Goal: Task Accomplishment & Management: Complete application form

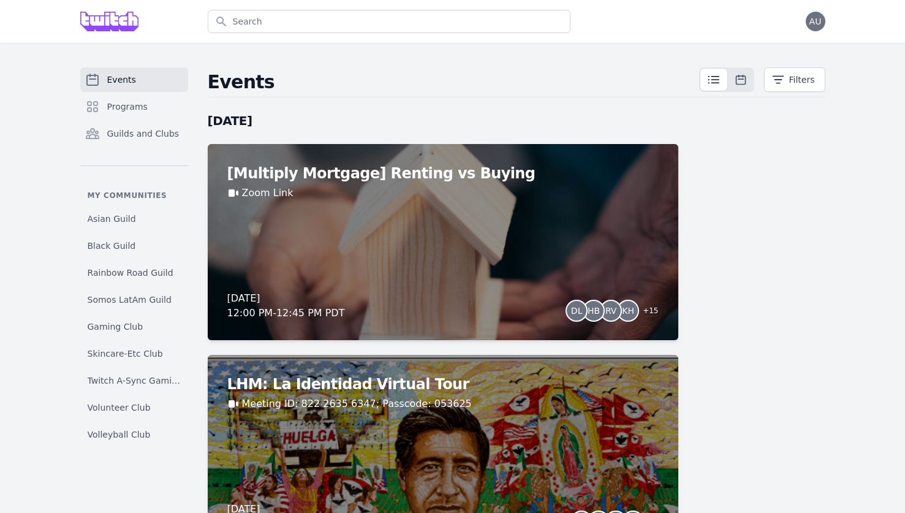
click at [812, 31] on div "Open user menu AU" at bounding box center [816, 22] width 20 height 20
click at [813, 27] on span "AU" at bounding box center [816, 22] width 20 height 20
click at [761, 53] on link "Admin" at bounding box center [767, 50] width 118 height 22
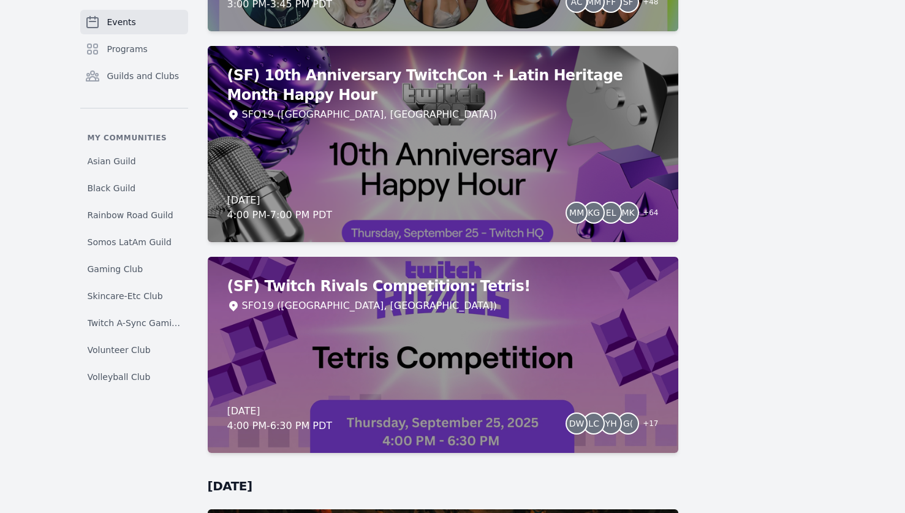
scroll to position [2840, 0]
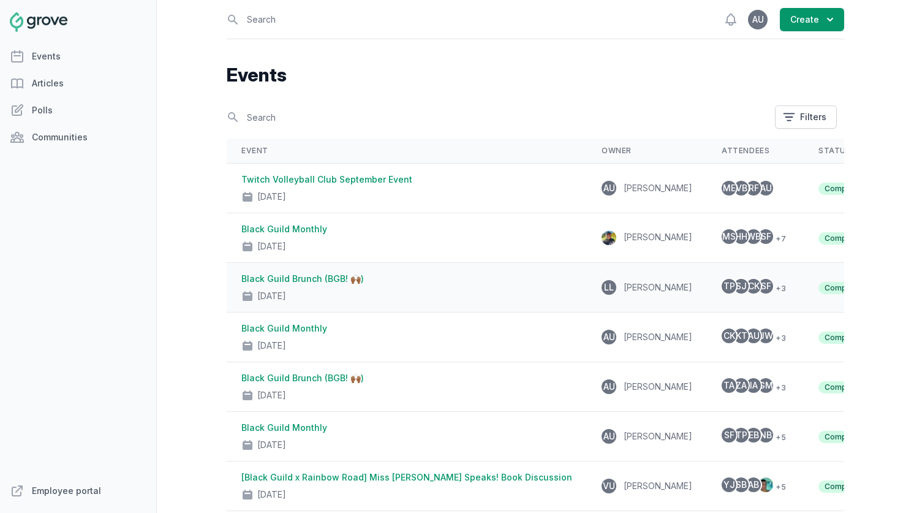
click at [369, 283] on div "Black Guild Brunch (BGB! 🙌🏾) [DATE]" at bounding box center [406, 287] width 331 height 29
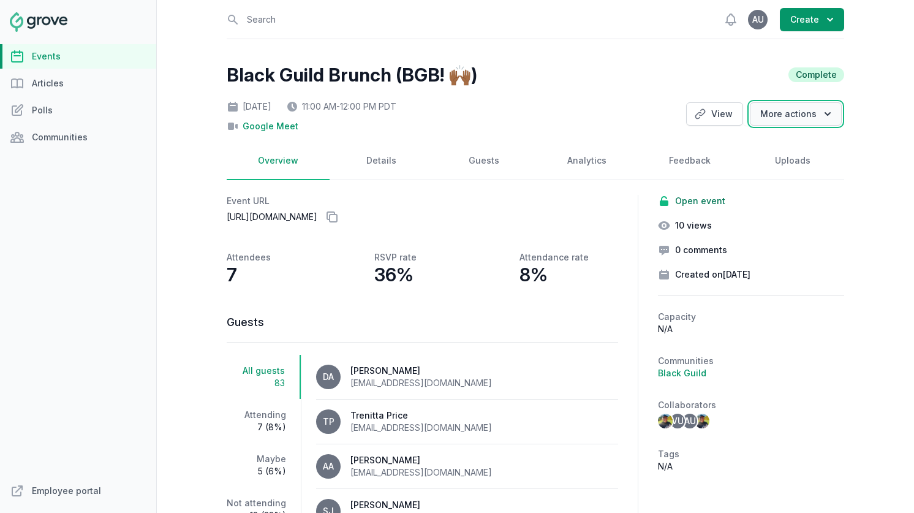
click at [775, 123] on button "More actions" at bounding box center [796, 113] width 92 height 23
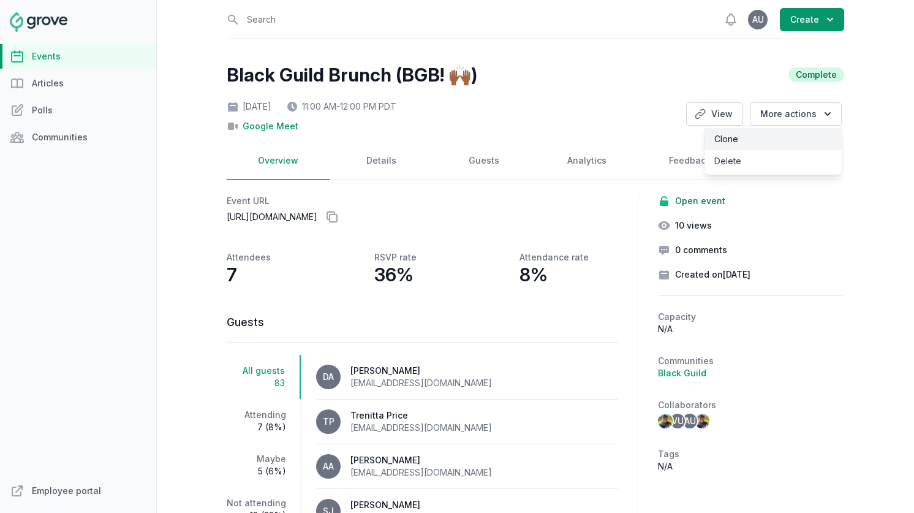
click at [759, 143] on link "Clone" at bounding box center [773, 139] width 137 height 22
select select "virtual"
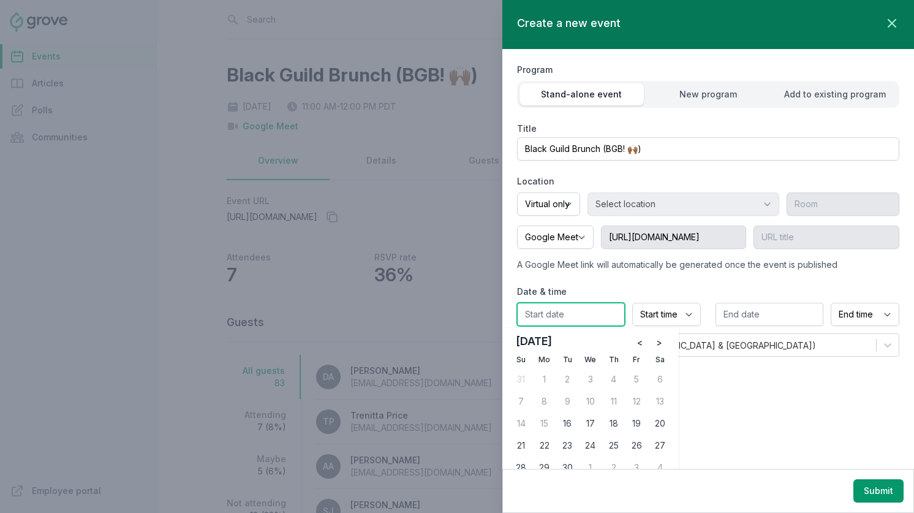
click at [591, 310] on input "text" at bounding box center [571, 314] width 108 height 23
click at [640, 443] on div "26" at bounding box center [637, 446] width 20 height 20
type input "[DATE]"
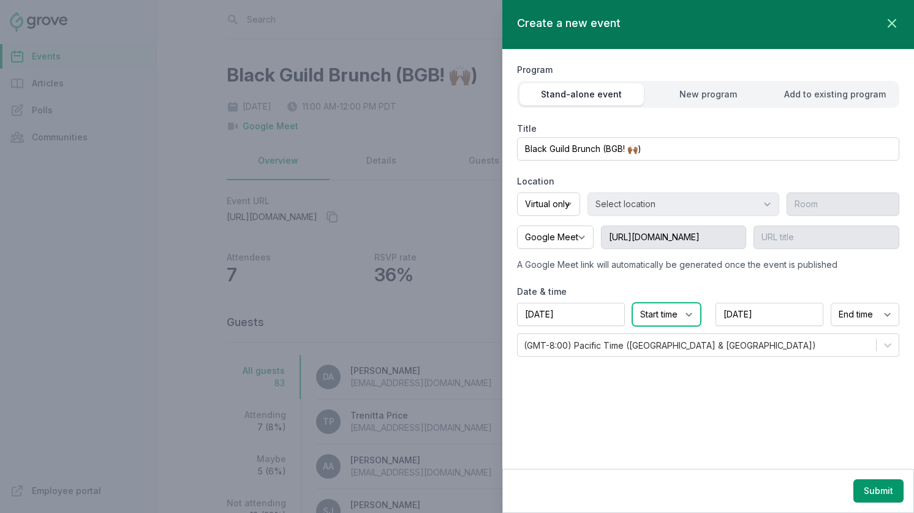
click at [669, 305] on select "Start time 12:00 AM 12:15 AM 12:30 AM 12:45 AM 1:00 AM 1:15 AM 1:30 AM 1:45 AM …" at bounding box center [666, 314] width 69 height 23
select select "11:00 AM"
click at [632, 303] on select "Start time 12:00 AM 12:15 AM 12:30 AM 12:45 AM 1:00 AM 1:15 AM 1:30 AM 1:45 AM …" at bounding box center [666, 314] width 69 height 23
select select "12:00 PM"
click at [588, 238] on select "Google Meet Other" at bounding box center [555, 237] width 77 height 23
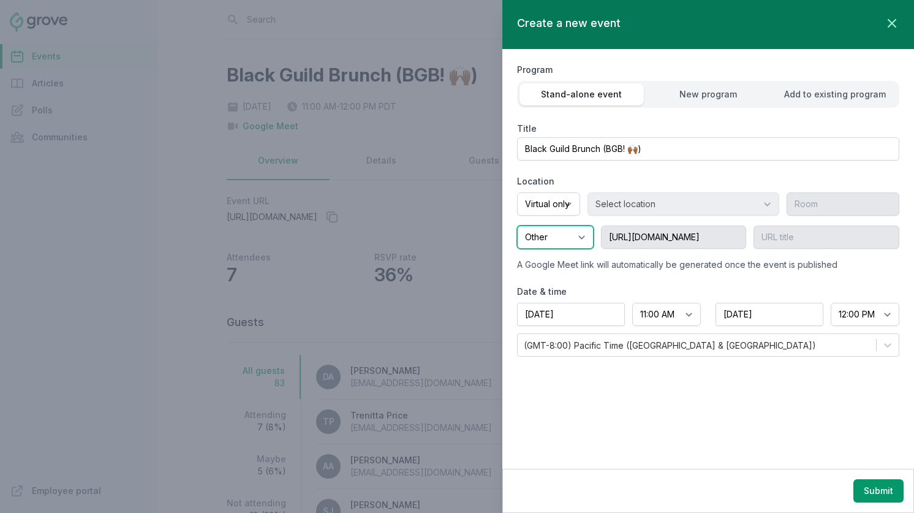
click at [517, 226] on select "Google Meet Other" at bounding box center [555, 237] width 77 height 23
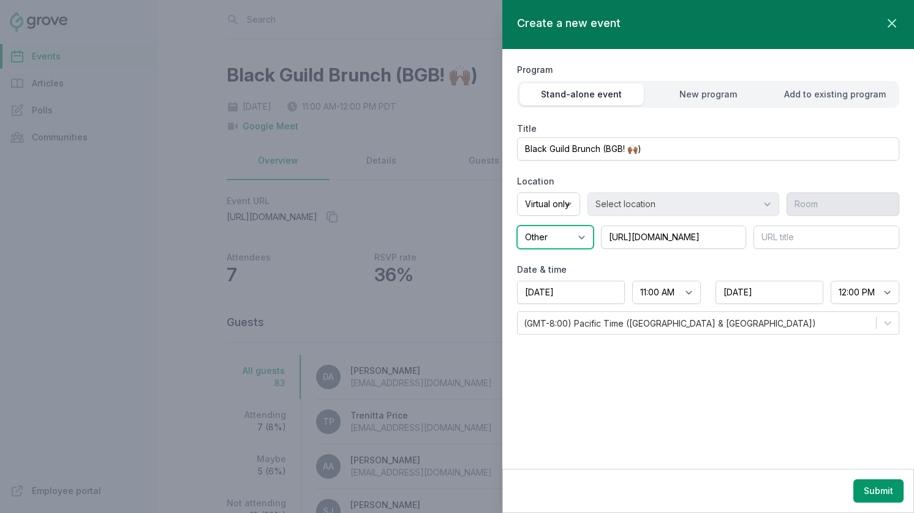
click at [581, 236] on select "Google Meet Other" at bounding box center [555, 237] width 77 height 23
click at [517, 226] on select "Google Meet Other" at bounding box center [555, 237] width 77 height 23
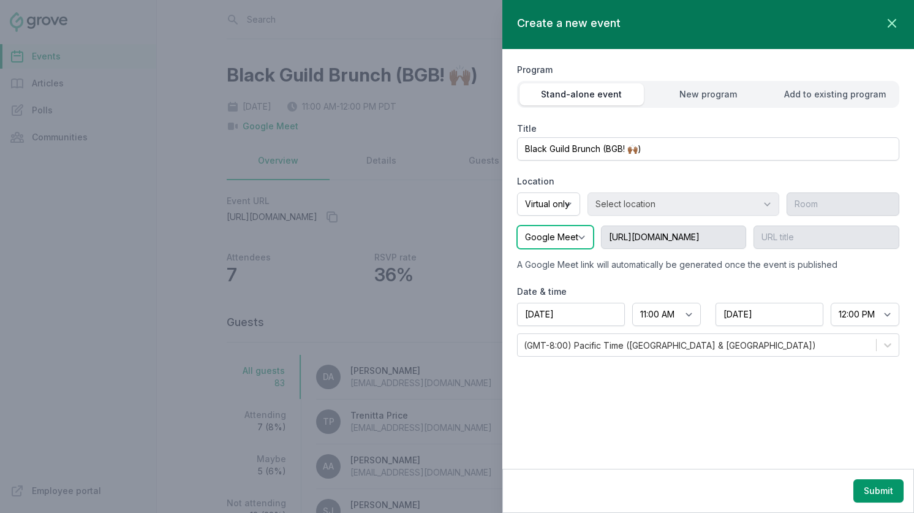
click at [583, 237] on select "Google Meet Other" at bounding box center [555, 237] width 77 height 23
select select "false"
click at [517, 226] on select "Google Meet Other" at bounding box center [555, 237] width 77 height 23
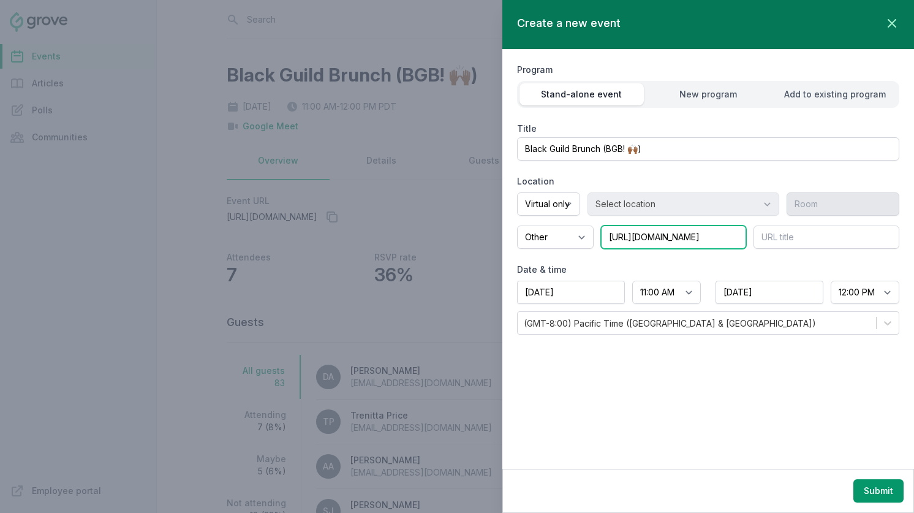
click at [640, 241] on input "[URL][DOMAIN_NAME]" at bounding box center [674, 237] width 146 height 23
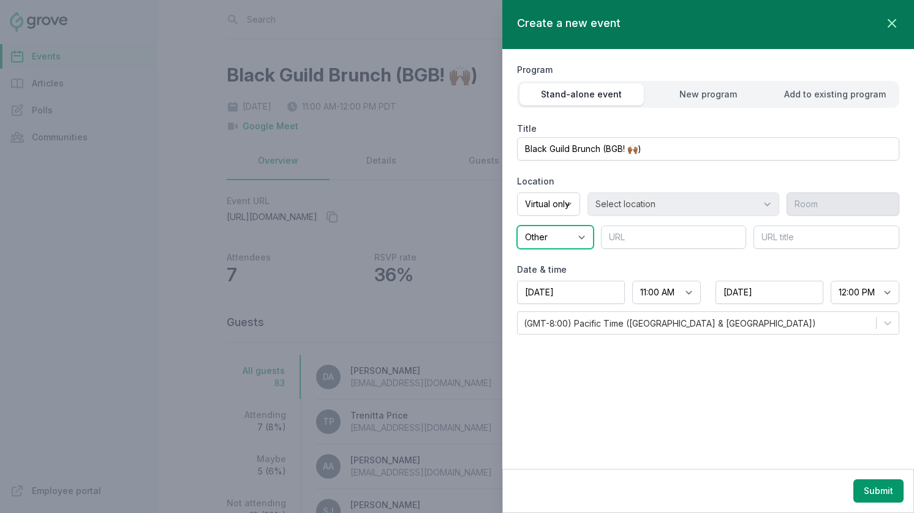
click at [572, 230] on select "Google Meet Other" at bounding box center [555, 237] width 77 height 23
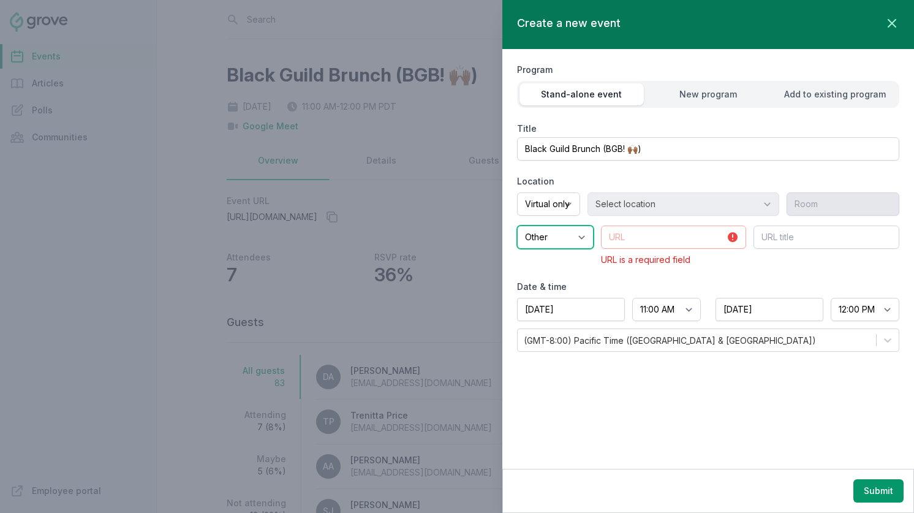
select select "true"
click at [517, 226] on select "Google Meet Other" at bounding box center [555, 237] width 77 height 23
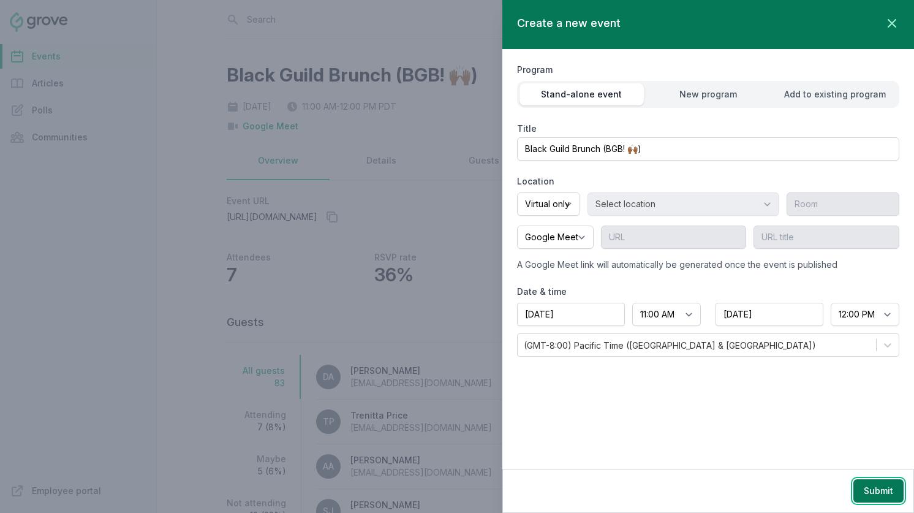
click at [869, 495] on button "Submit" at bounding box center [879, 490] width 50 height 23
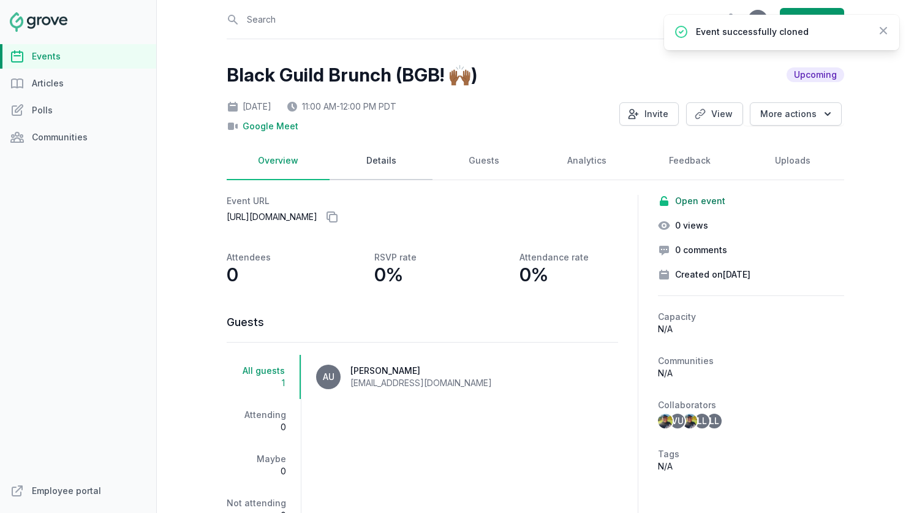
click at [373, 164] on link "Details" at bounding box center [381, 161] width 103 height 38
select select "virtual"
select select "11:00 AM"
select select "12:00 PM"
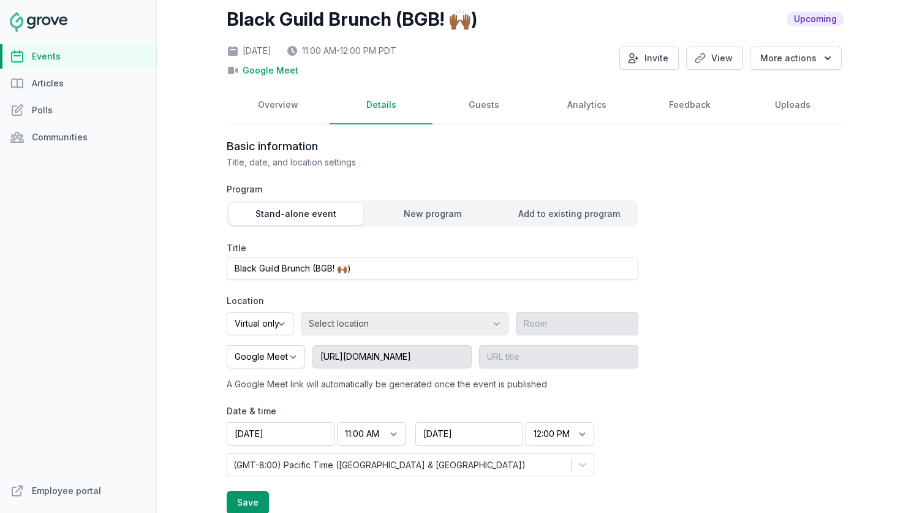
scroll to position [60, 0]
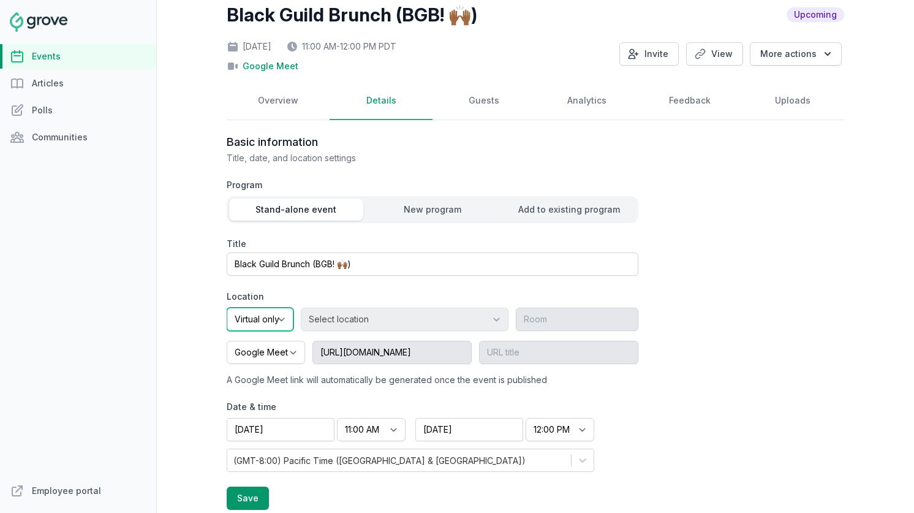
click at [288, 311] on select "Onsite Offsite Virtual only" at bounding box center [260, 319] width 67 height 23
select select "offsite"
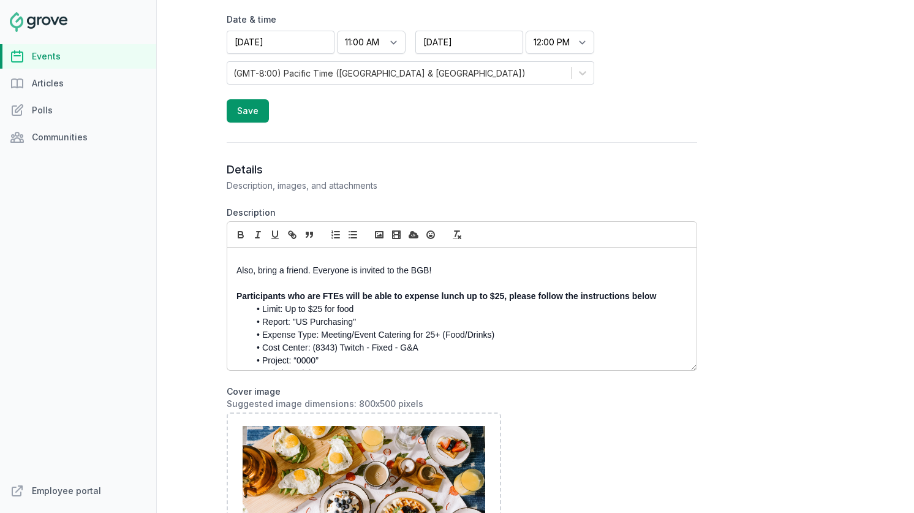
scroll to position [111, 0]
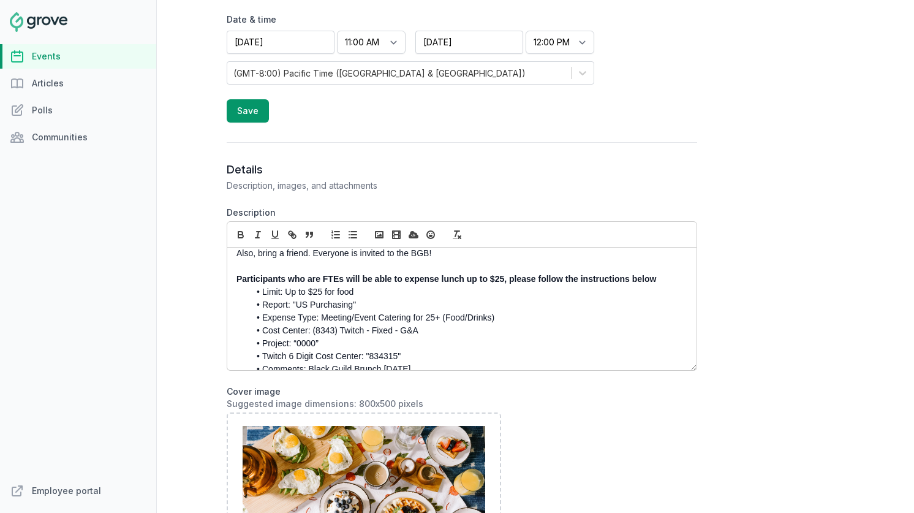
click at [386, 363] on li "Comments: Black Guild Brunch [DATE]" at bounding box center [464, 369] width 431 height 13
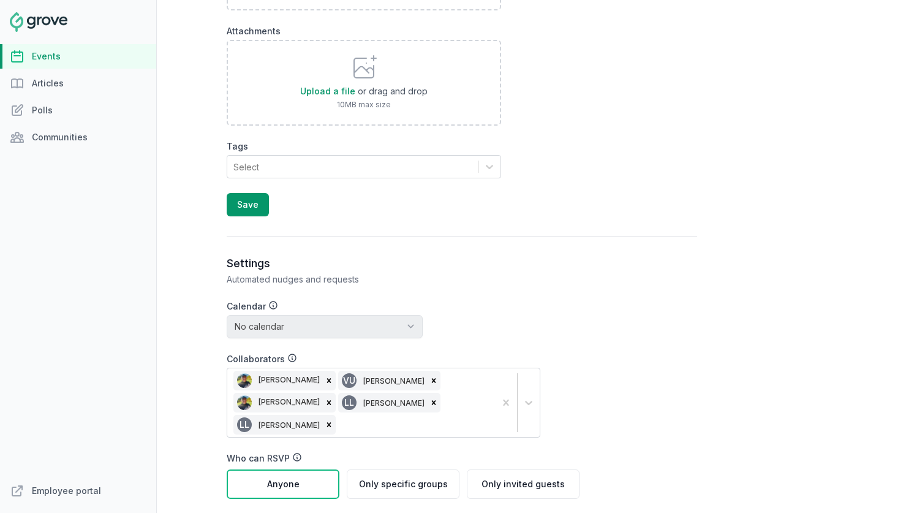
scroll to position [1171, 0]
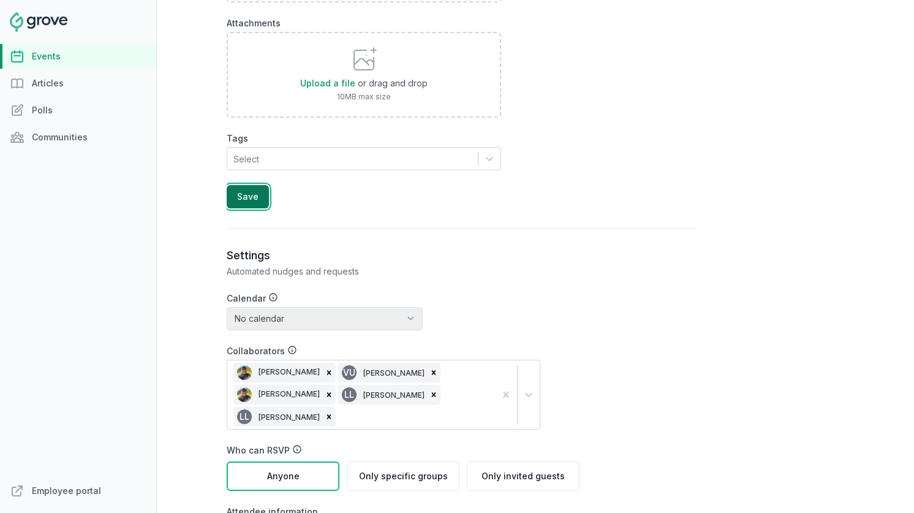
click at [260, 196] on button "Save" at bounding box center [248, 196] width 42 height 23
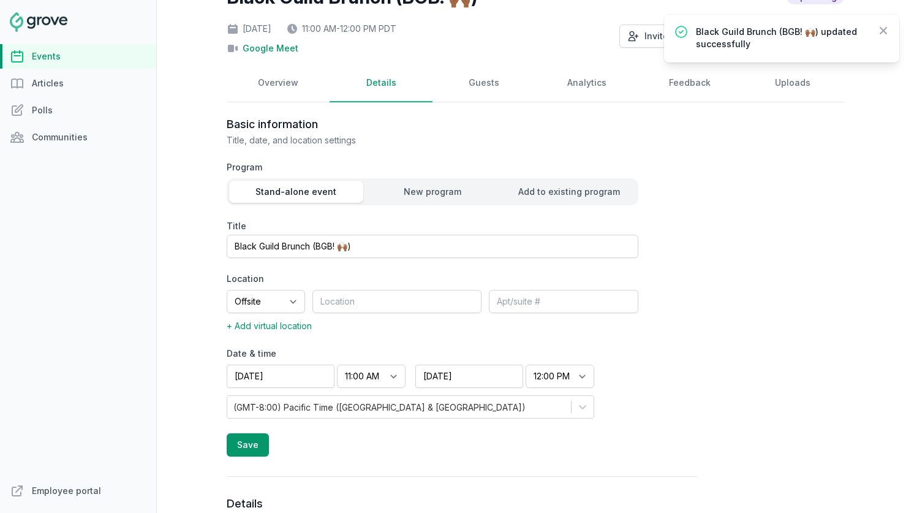
scroll to position [70, 0]
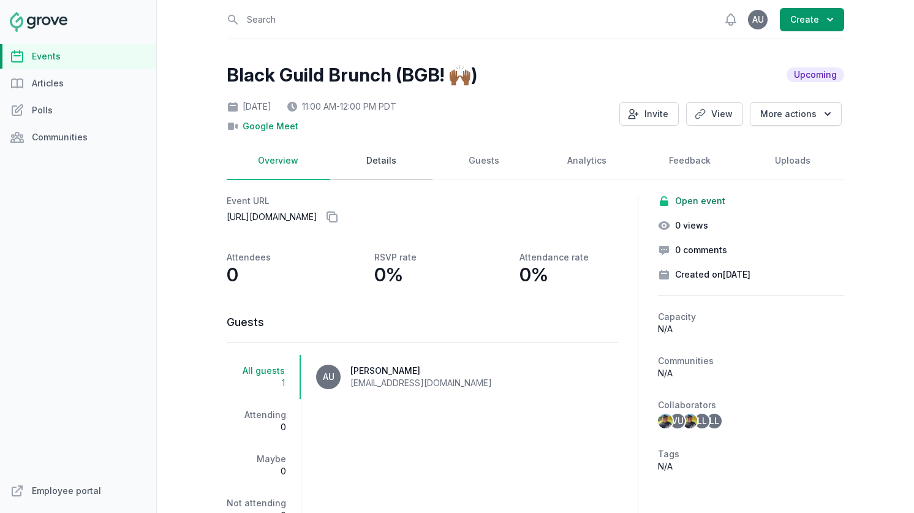
click at [351, 161] on link "Details" at bounding box center [381, 161] width 103 height 38
select select "virtual"
select select "11:00 AM"
select select "12:00 PM"
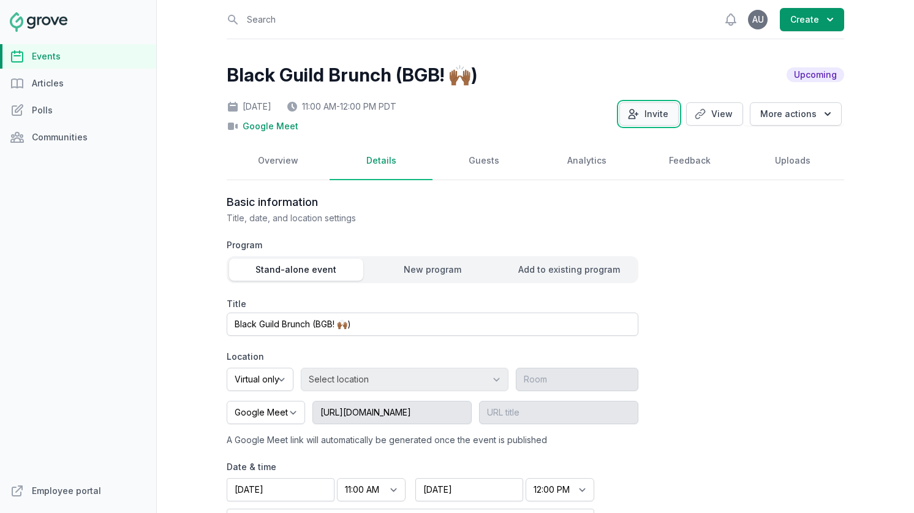
click at [645, 121] on button "Invite" at bounding box center [649, 113] width 59 height 23
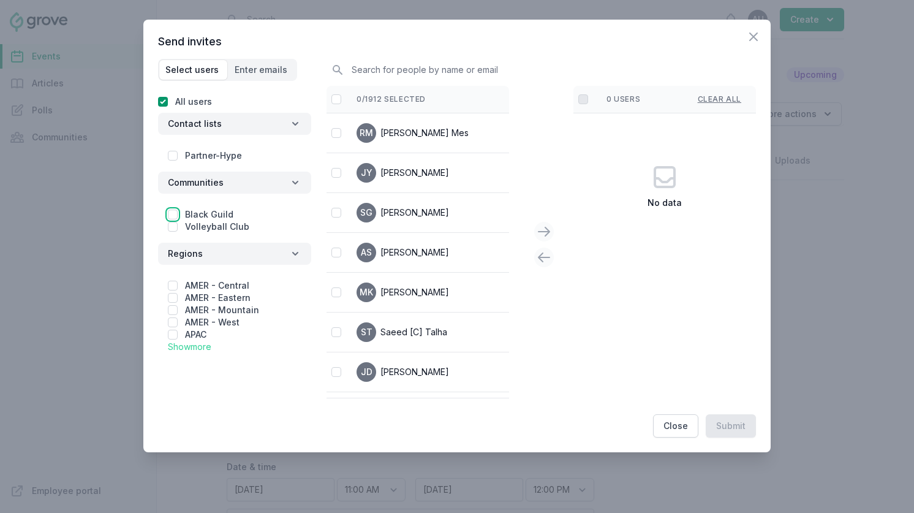
click at [175, 213] on input "checkbox" at bounding box center [173, 215] width 10 height 10
checkbox input "true"
checkbox input "false"
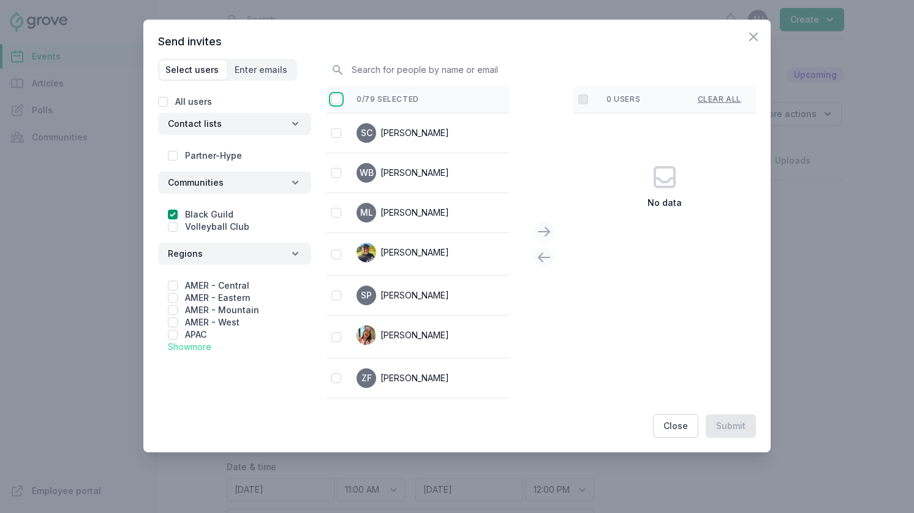
click at [338, 101] on input "checkbox" at bounding box center [337, 99] width 10 height 10
checkbox input "false"
checkbox input "true"
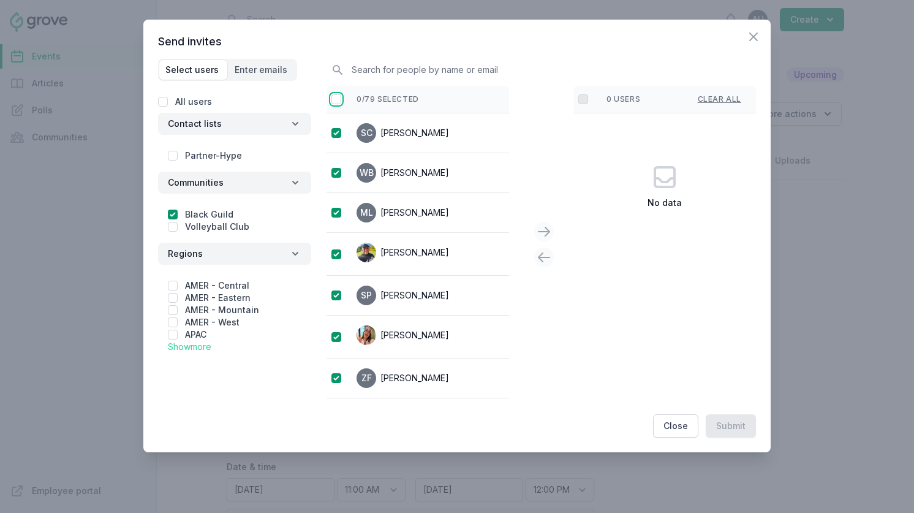
checkbox input "true"
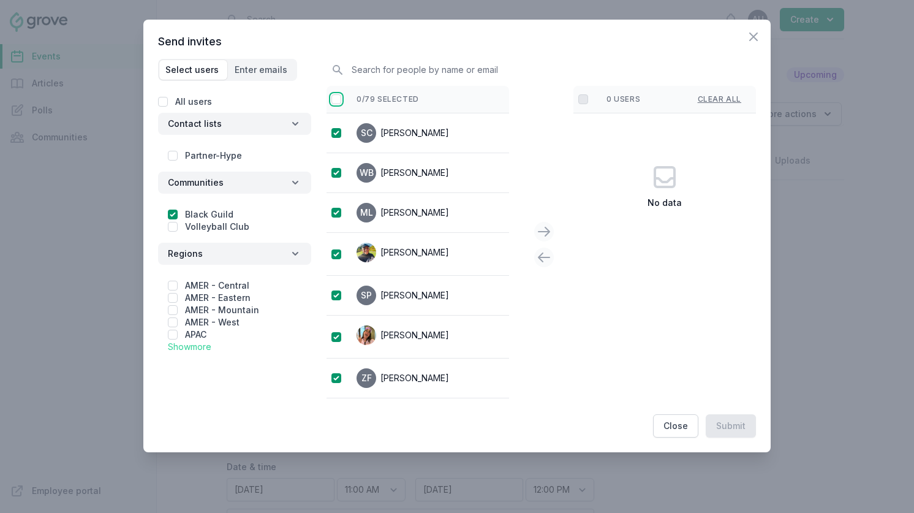
checkbox input "true"
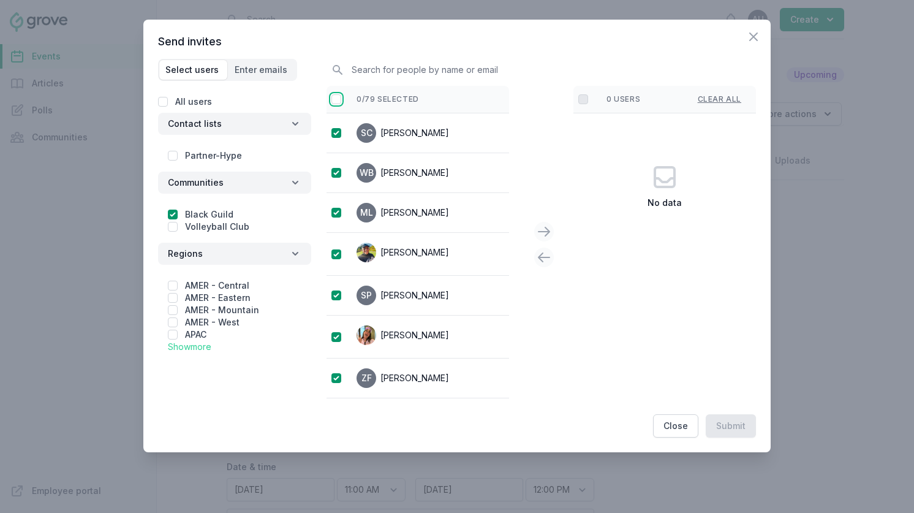
checkbox input "true"
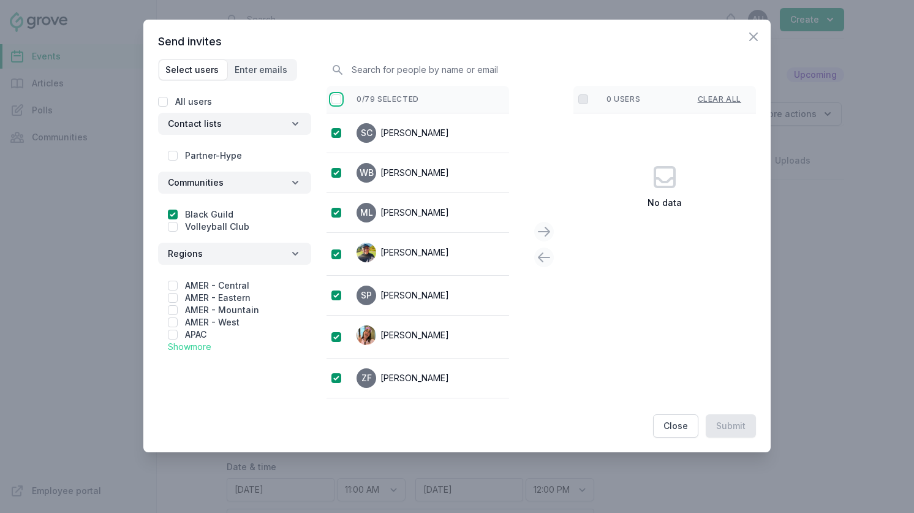
checkbox input "true"
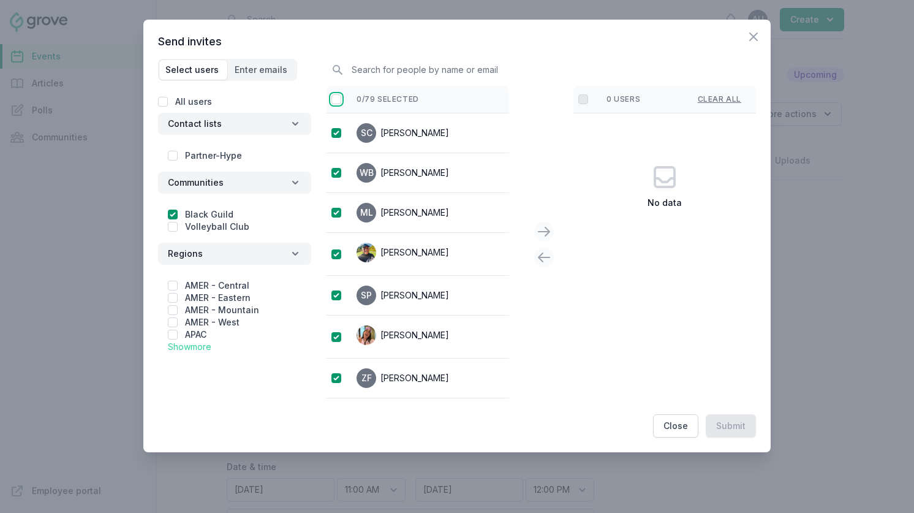
checkbox input "true"
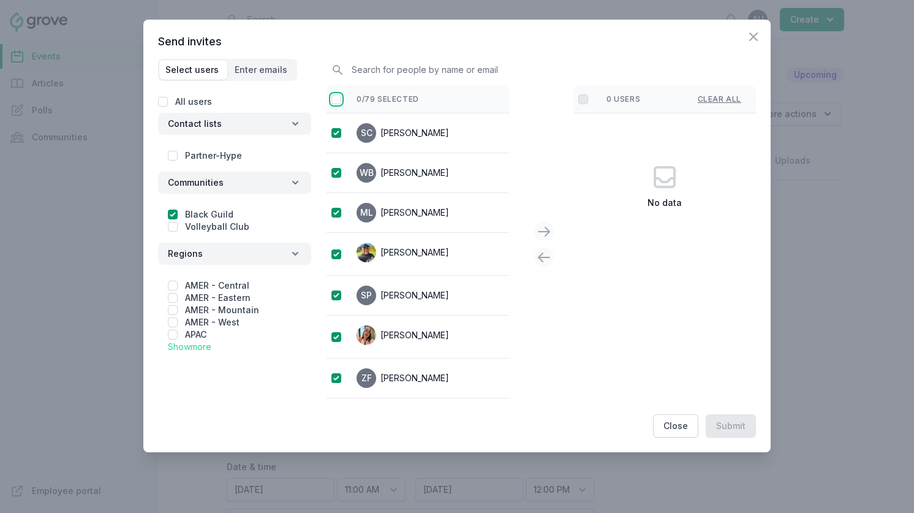
checkbox input "true"
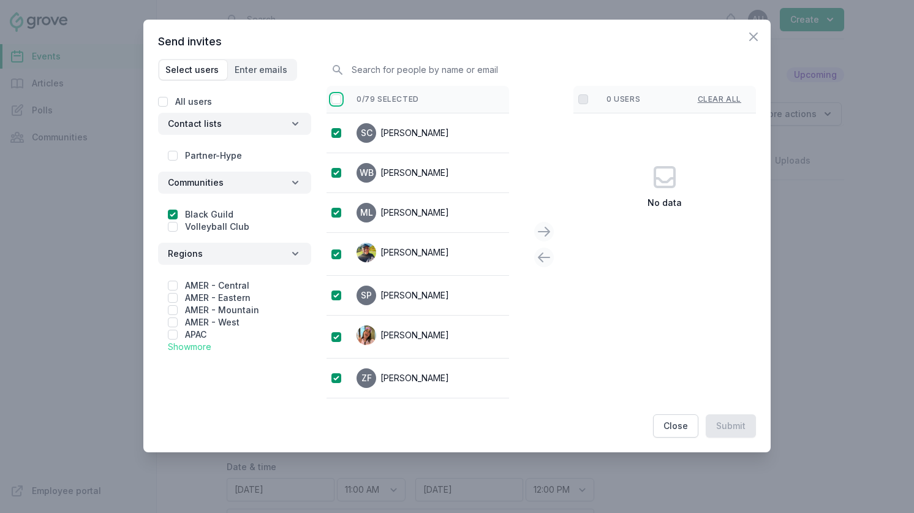
checkbox input "true"
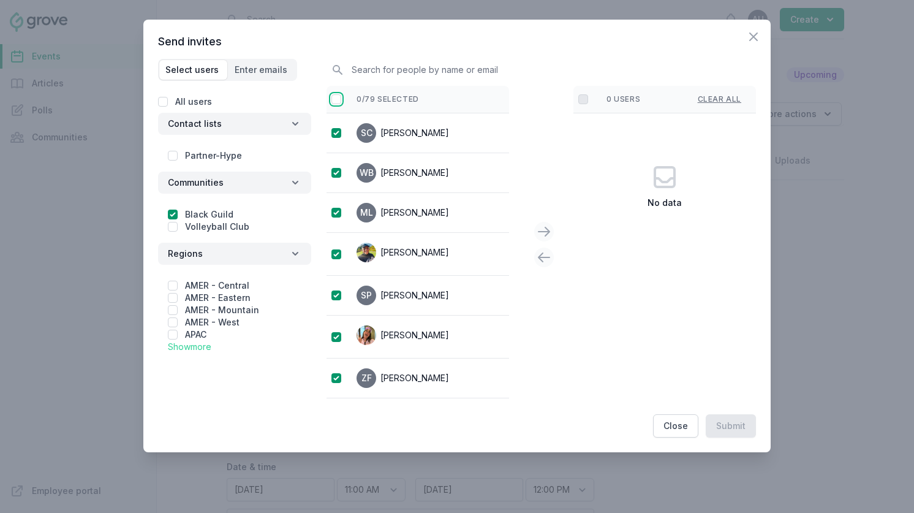
checkbox input "true"
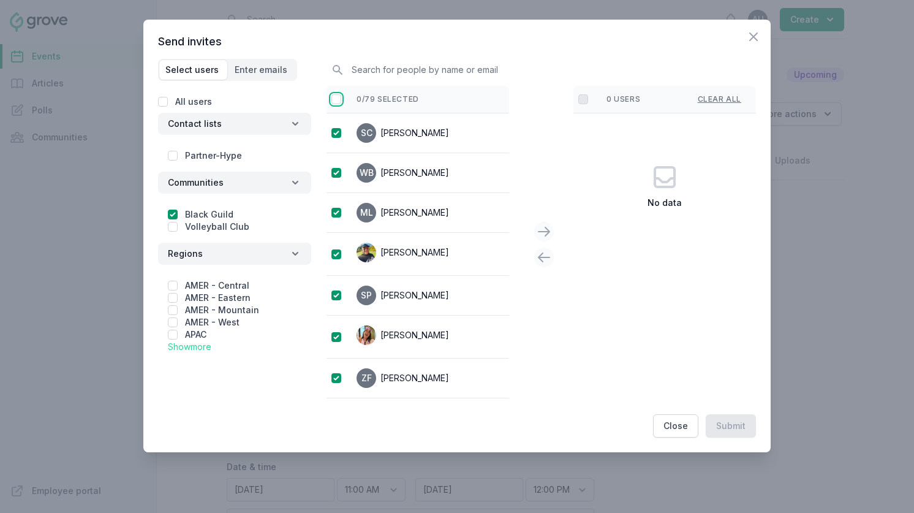
checkbox input "true"
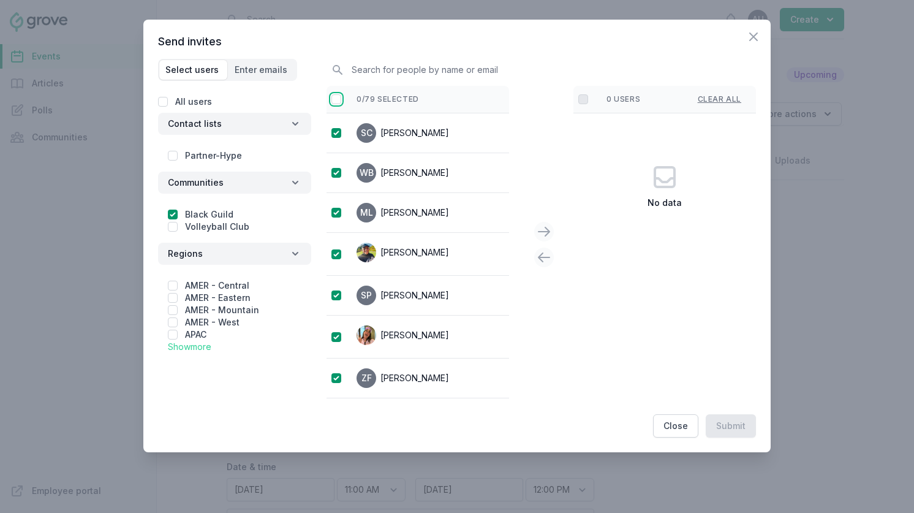
checkbox input "true"
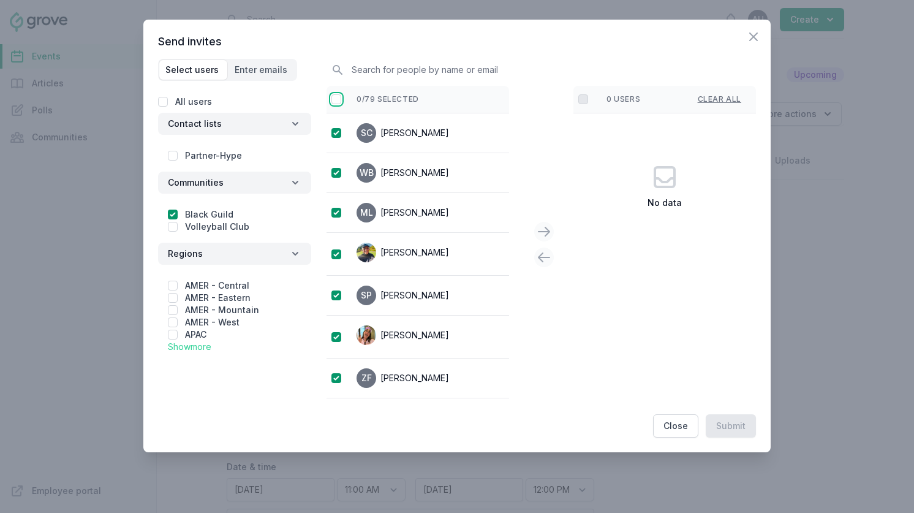
checkbox input "true"
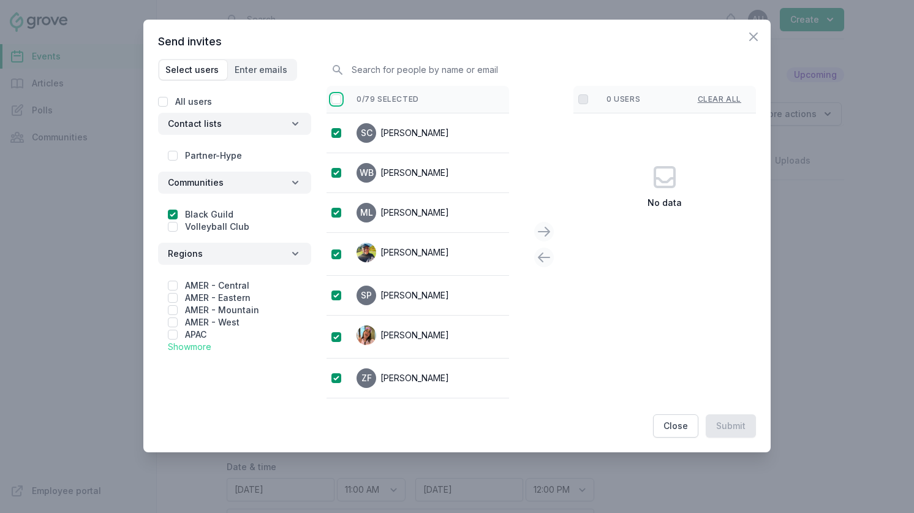
checkbox input "true"
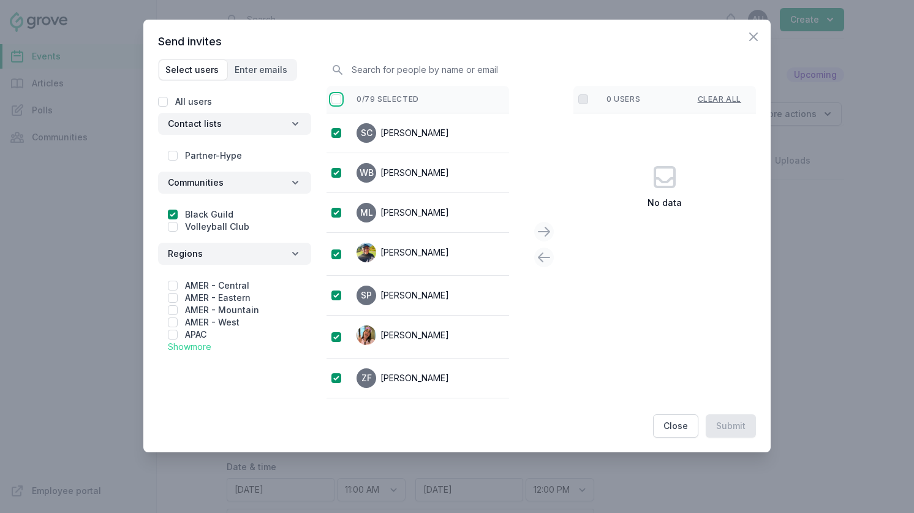
checkbox input "true"
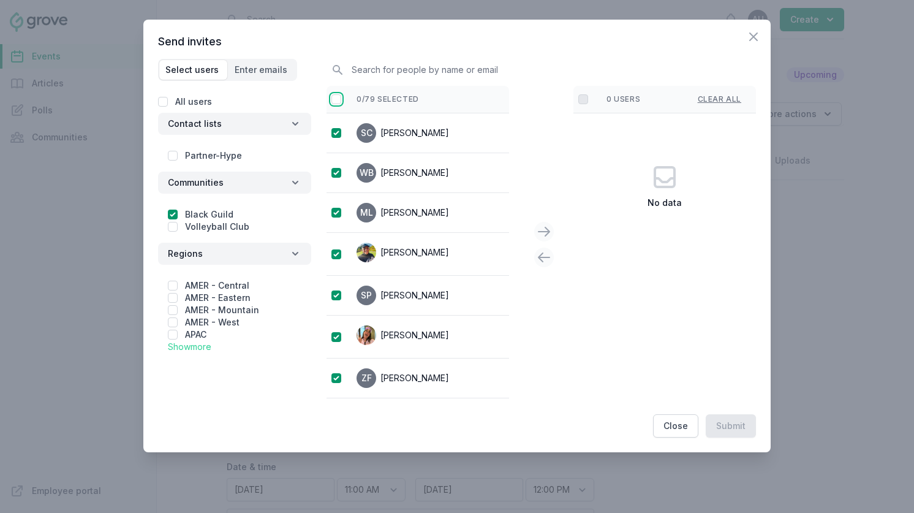
checkbox input "true"
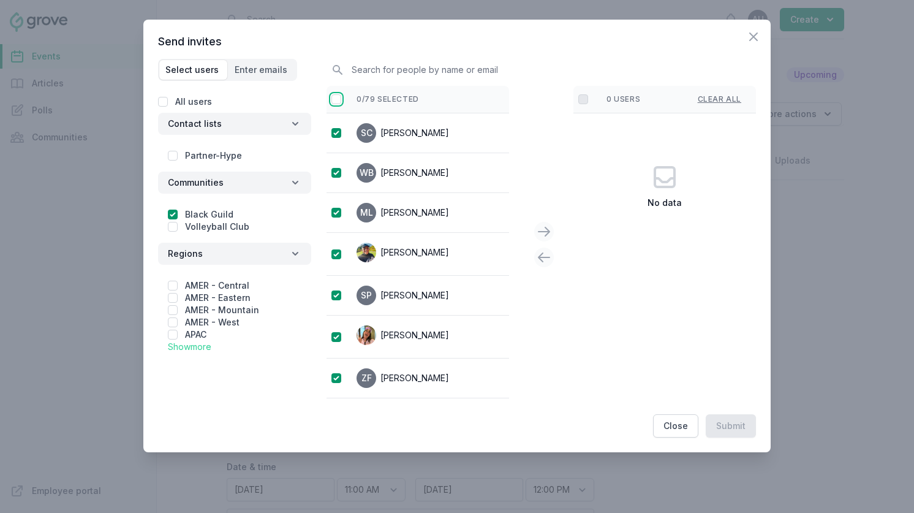
checkbox input "true"
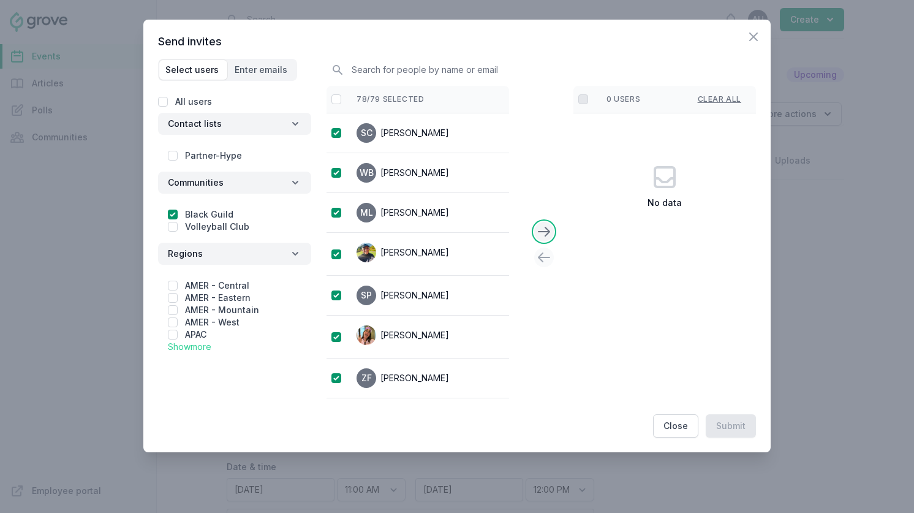
click at [553, 232] on button at bounding box center [544, 232] width 20 height 20
checkbox input "false"
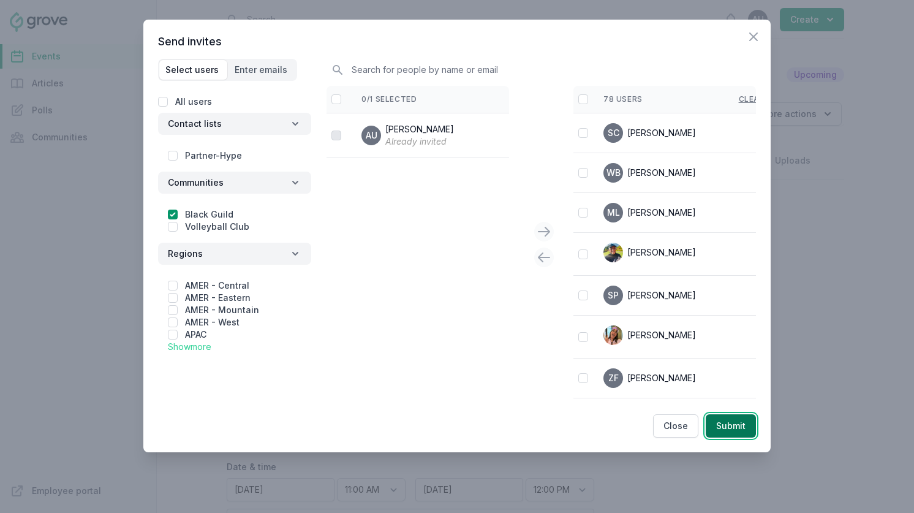
click at [743, 433] on button "Submit" at bounding box center [731, 425] width 50 height 23
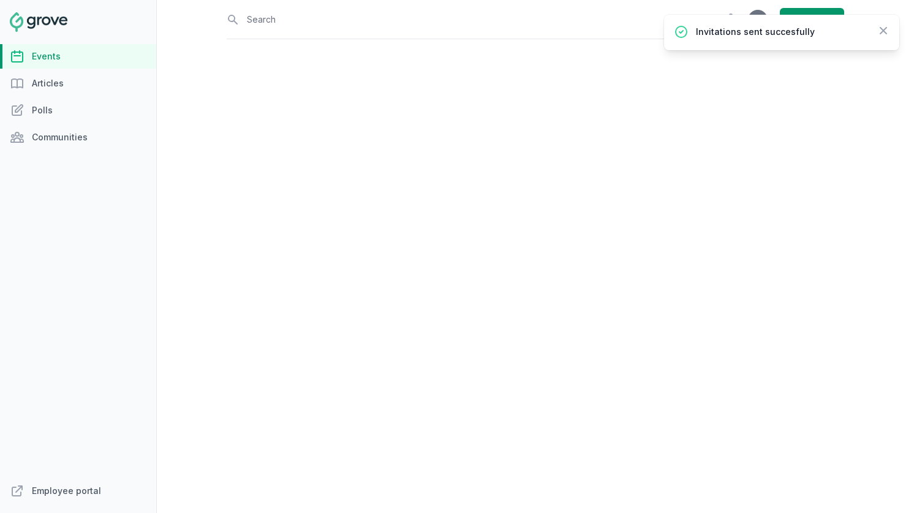
select select "virtual"
select select "11:00 AM"
select select "12:00 PM"
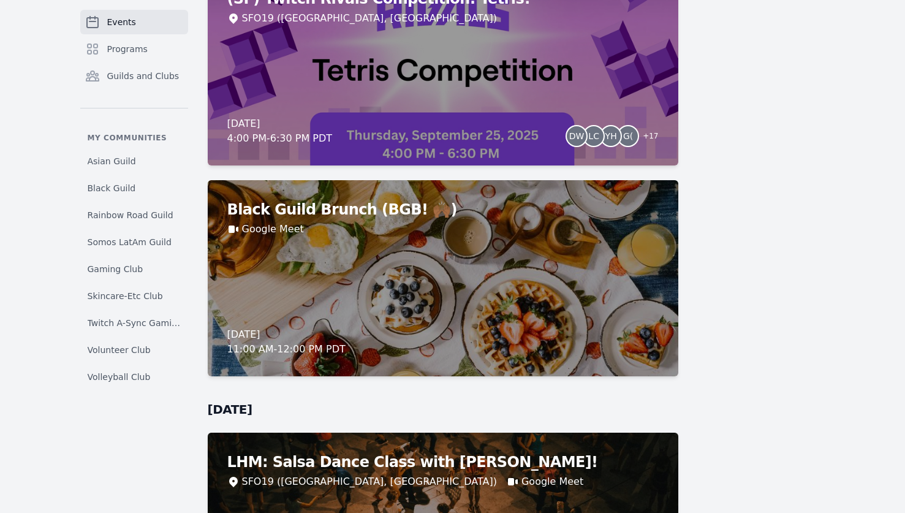
scroll to position [3129, 0]
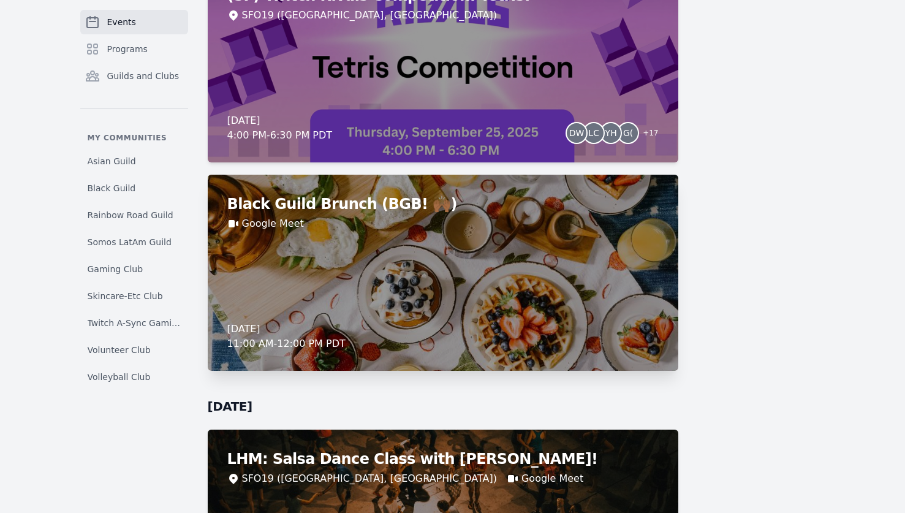
click at [617, 234] on div "Black Guild Brunch (BGB! 🙌🏾) Google Meet Friday, September 26, 2025 11:00 AM - …" at bounding box center [443, 273] width 471 height 196
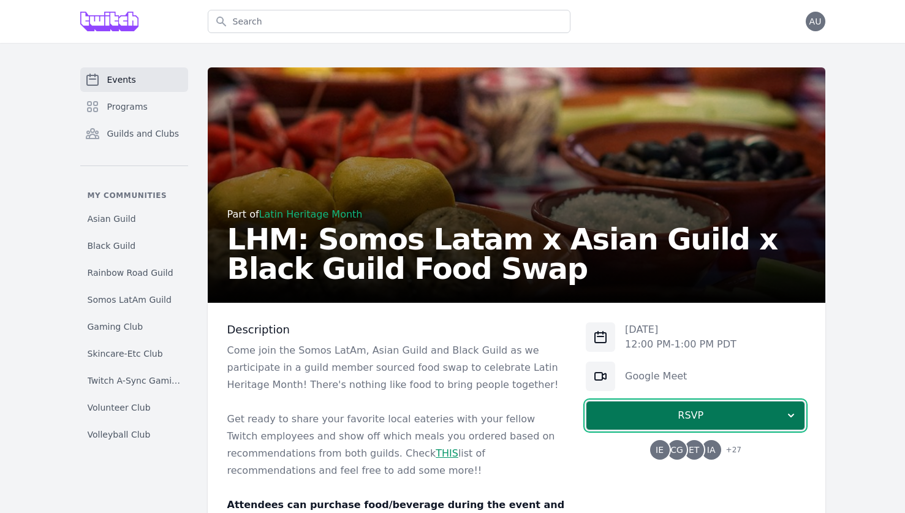
click at [607, 412] on span "RSVP" at bounding box center [690, 415] width 189 height 15
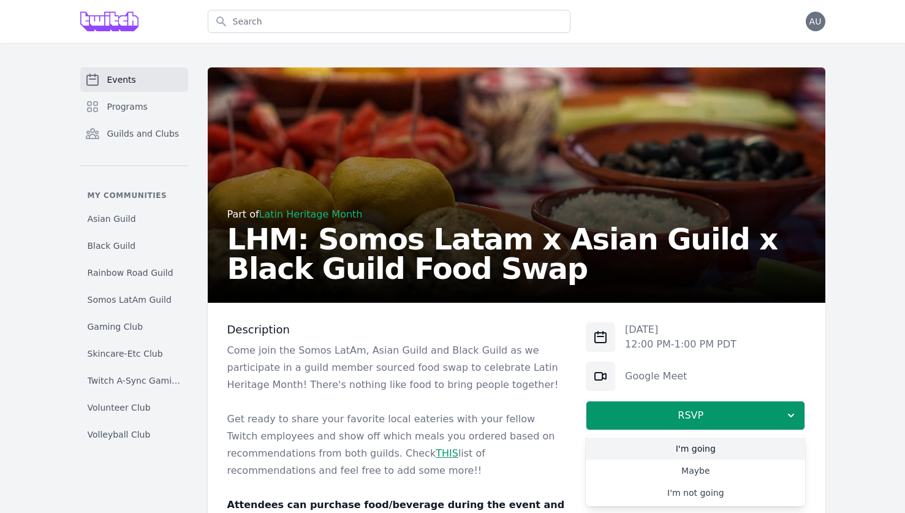
click at [623, 443] on link "I'm going" at bounding box center [695, 449] width 219 height 22
